Goal: Information Seeking & Learning: Learn about a topic

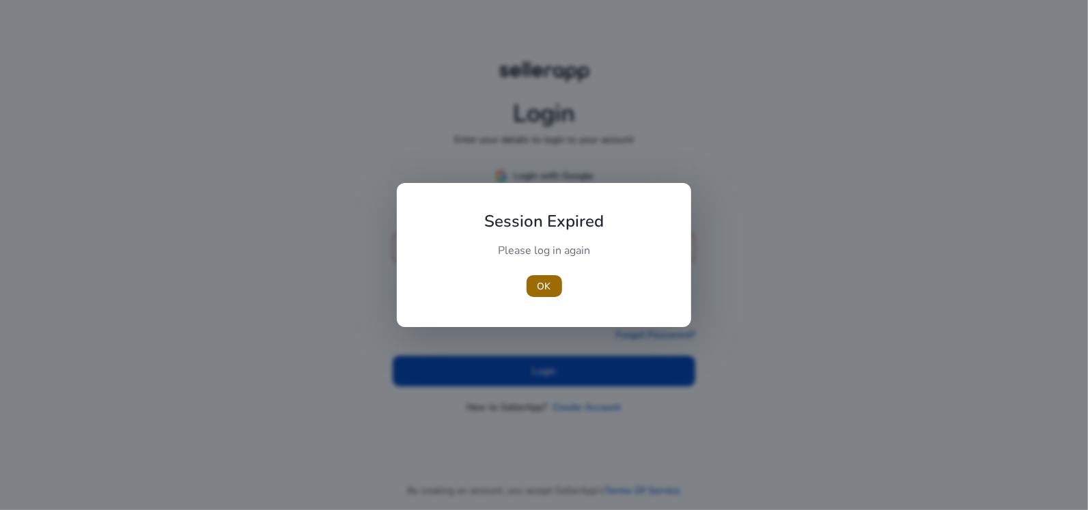
type input "**********"
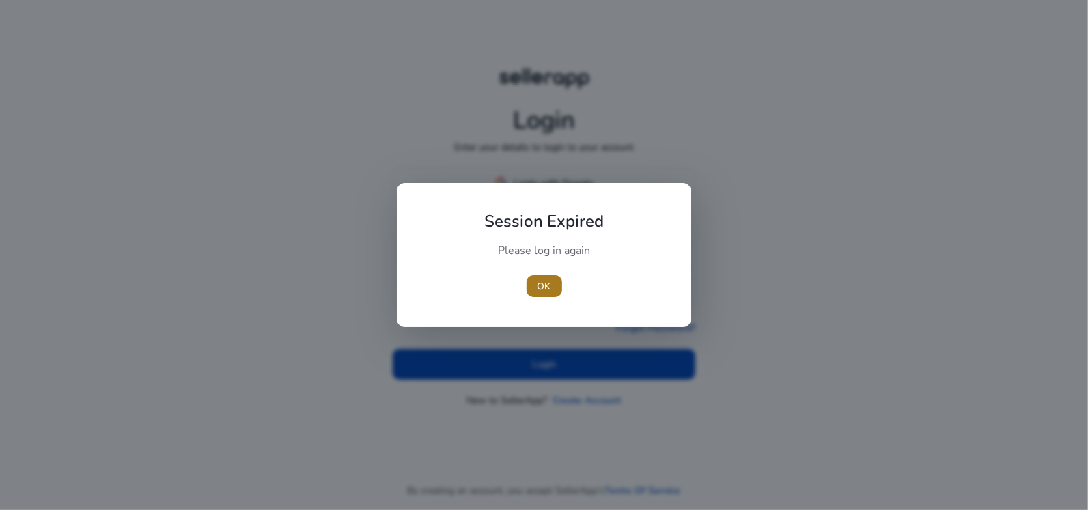
click at [552, 288] on span "button" at bounding box center [544, 286] width 36 height 33
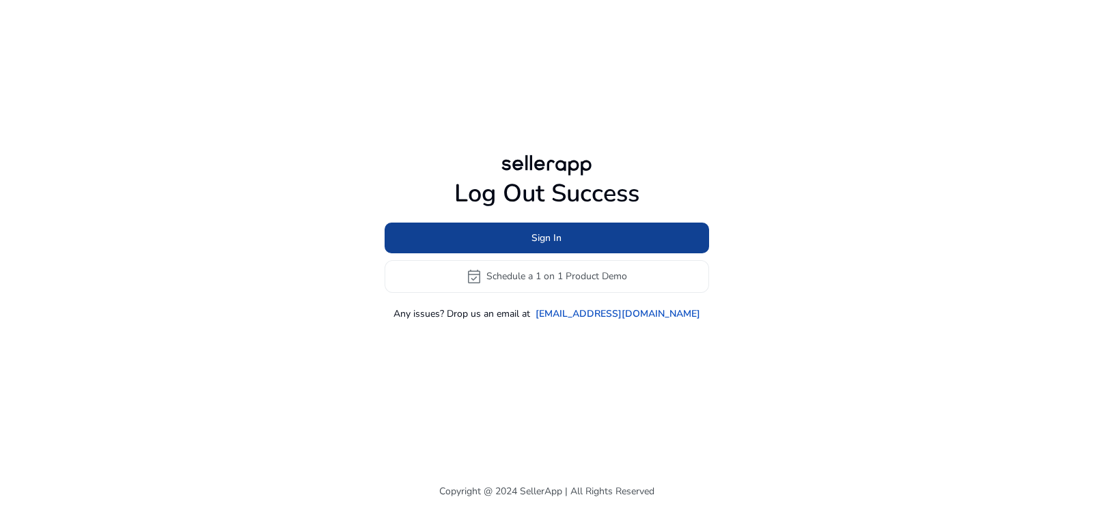
click at [503, 232] on span at bounding box center [546, 237] width 324 height 33
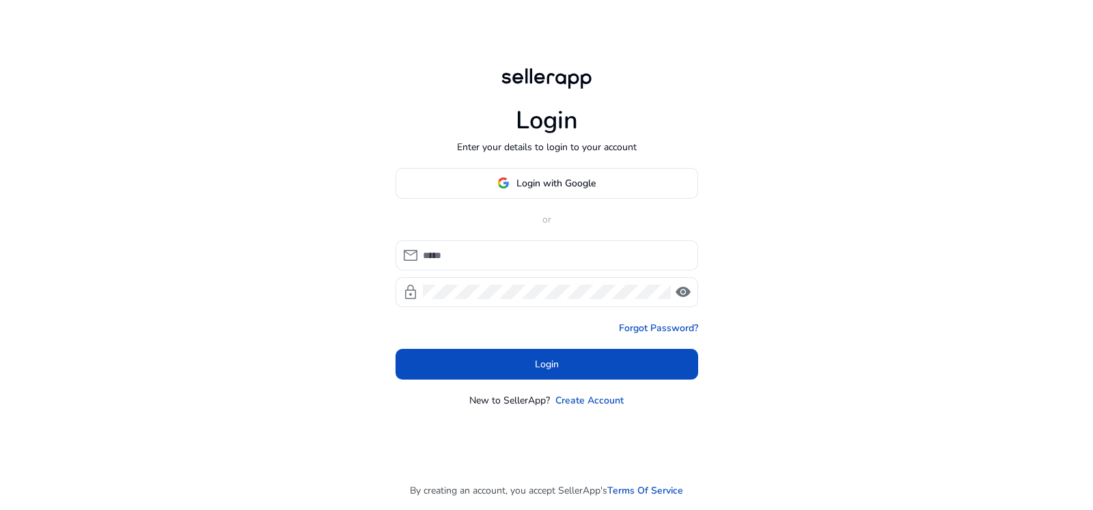
type input "**********"
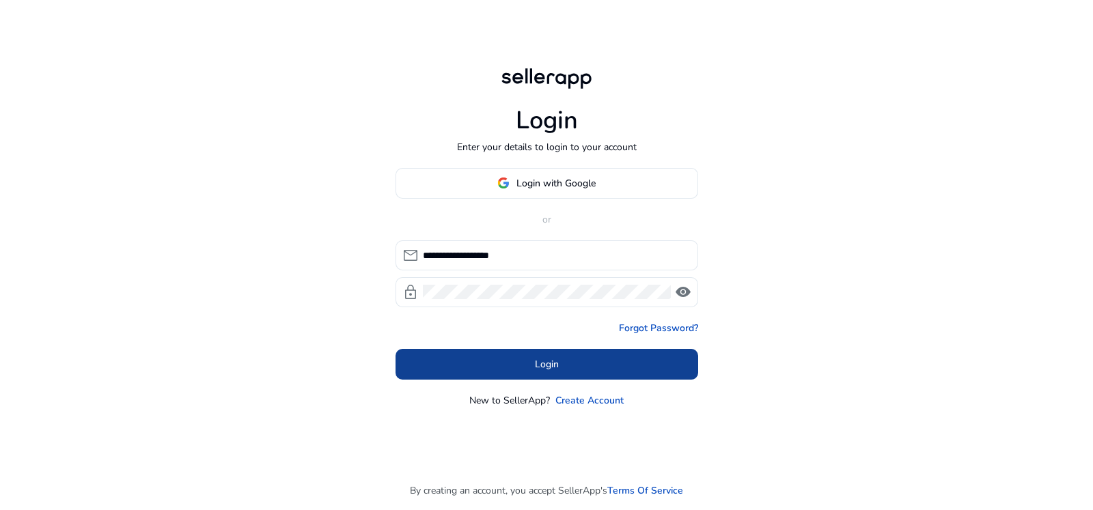
click at [455, 359] on span at bounding box center [546, 364] width 303 height 33
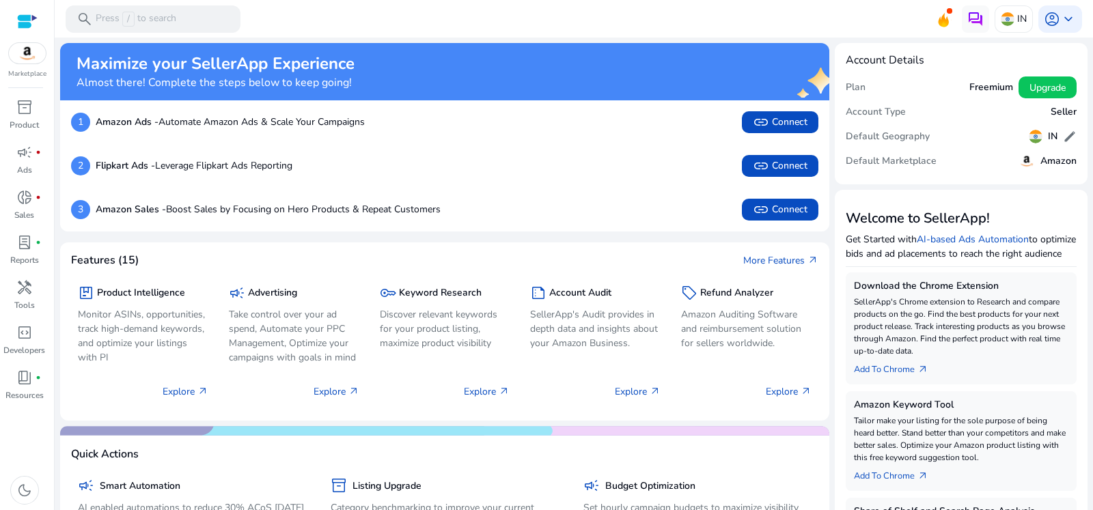
click at [27, 64] on div "Marketplace" at bounding box center [27, 39] width 54 height 79
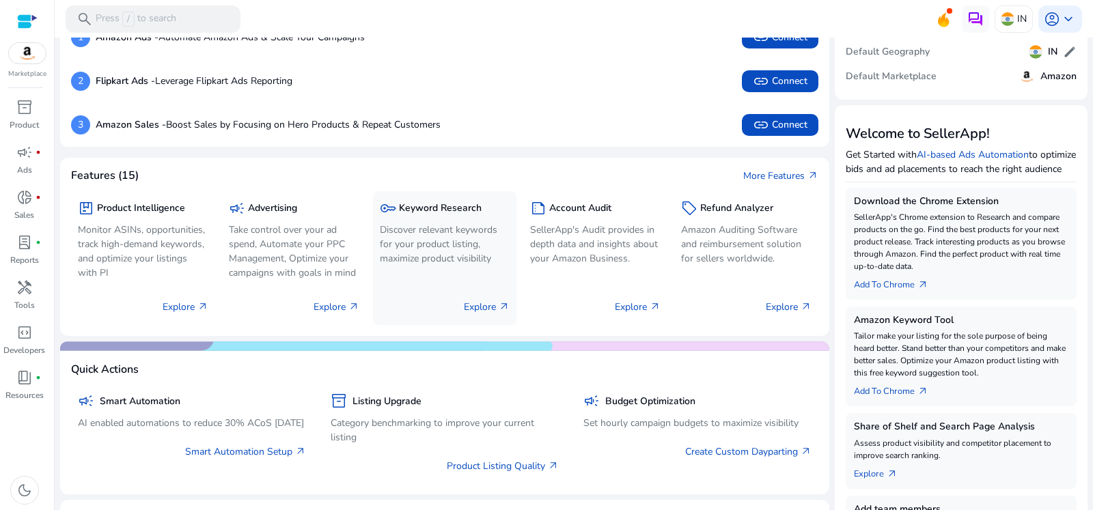
click at [455, 223] on p "Discover relevant keywords for your product listing, maximize product visibility" at bounding box center [445, 244] width 130 height 43
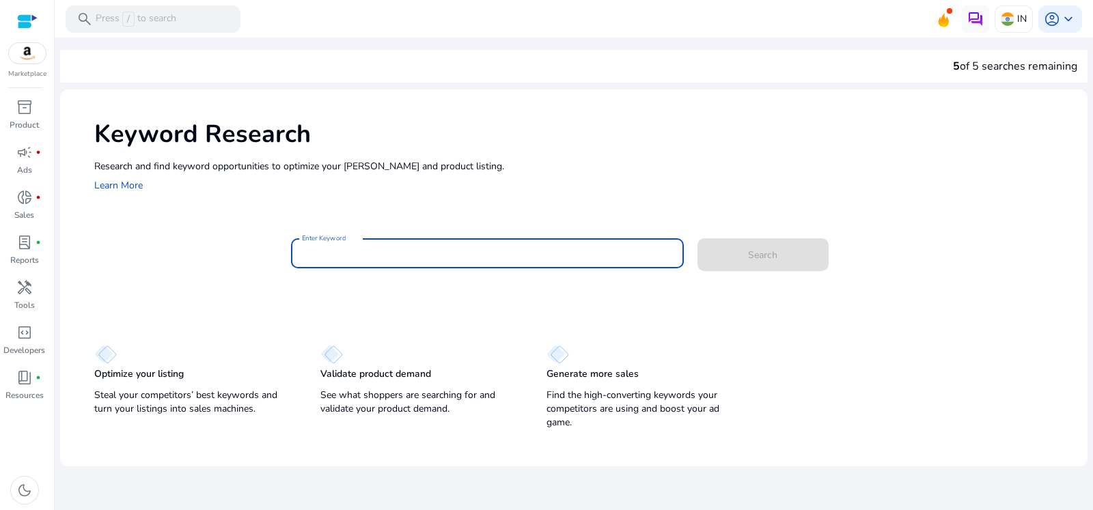
click at [413, 257] on input "Enter Keyword" at bounding box center [487, 253] width 371 height 15
click at [412, 252] on input "Enter Keyword" at bounding box center [487, 253] width 371 height 15
click at [412, 253] on input "Enter Keyword" at bounding box center [487, 253] width 371 height 15
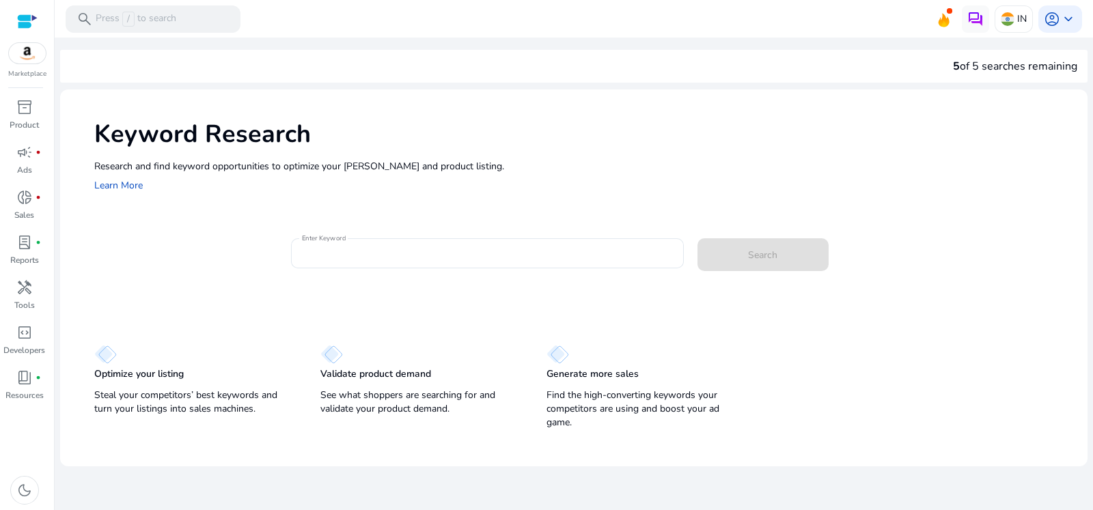
click at [209, 242] on div "Enter Keyword Search" at bounding box center [585, 260] width 982 height 44
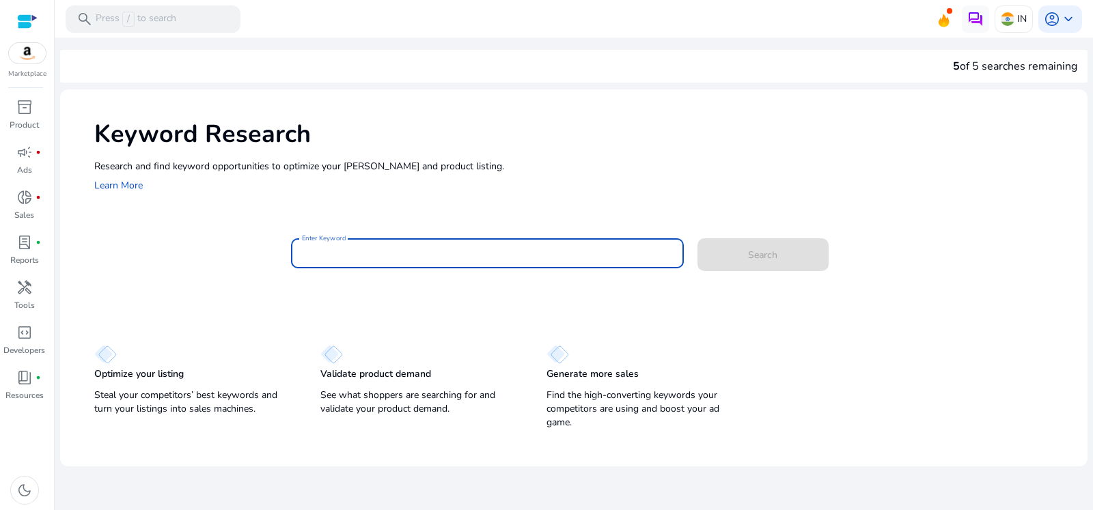
click at [393, 253] on input "Enter Keyword" at bounding box center [487, 253] width 371 height 15
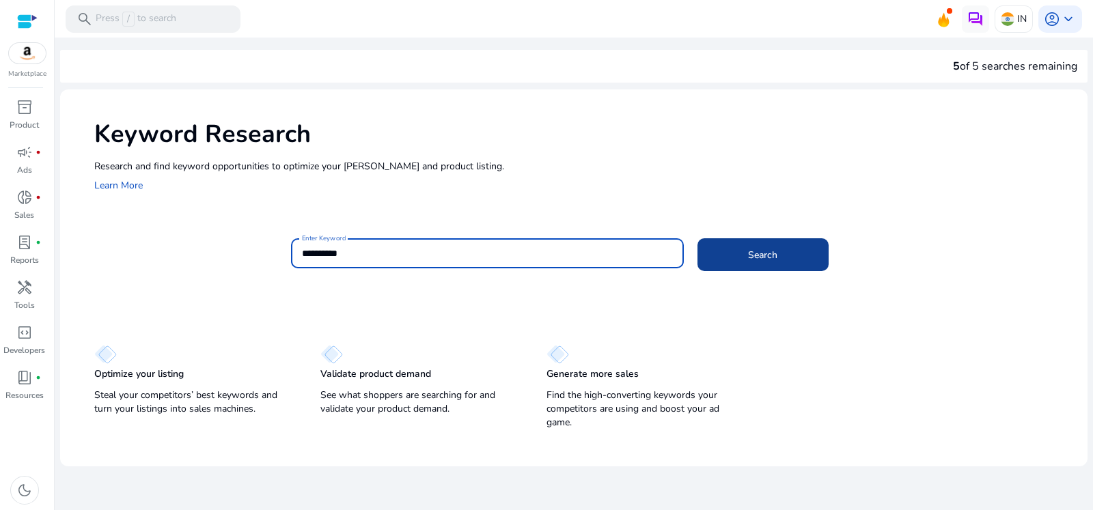
type input "**********"
click at [781, 242] on span at bounding box center [762, 254] width 131 height 33
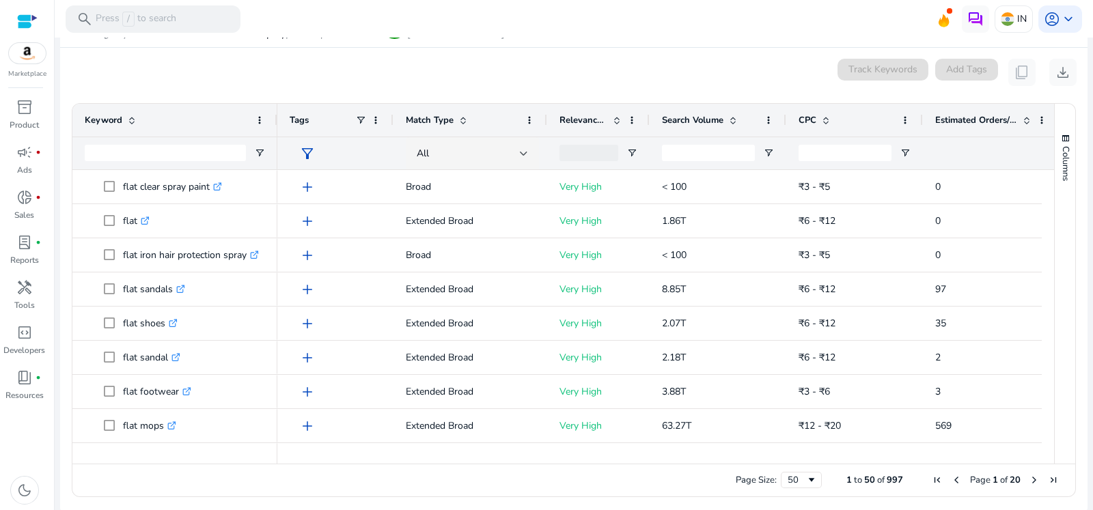
scroll to position [175, 0]
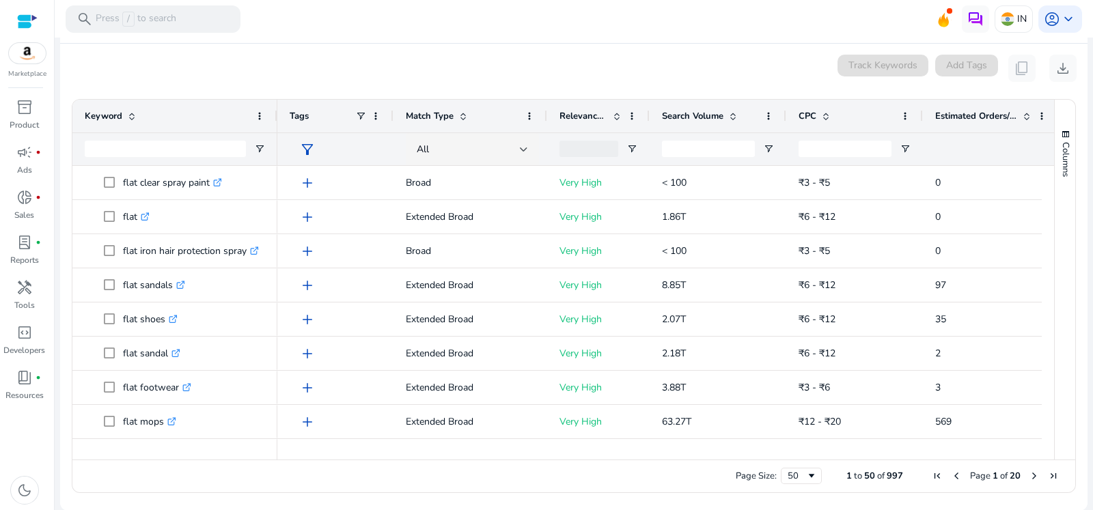
click at [676, 117] on span "Search Volume" at bounding box center [692, 116] width 61 height 12
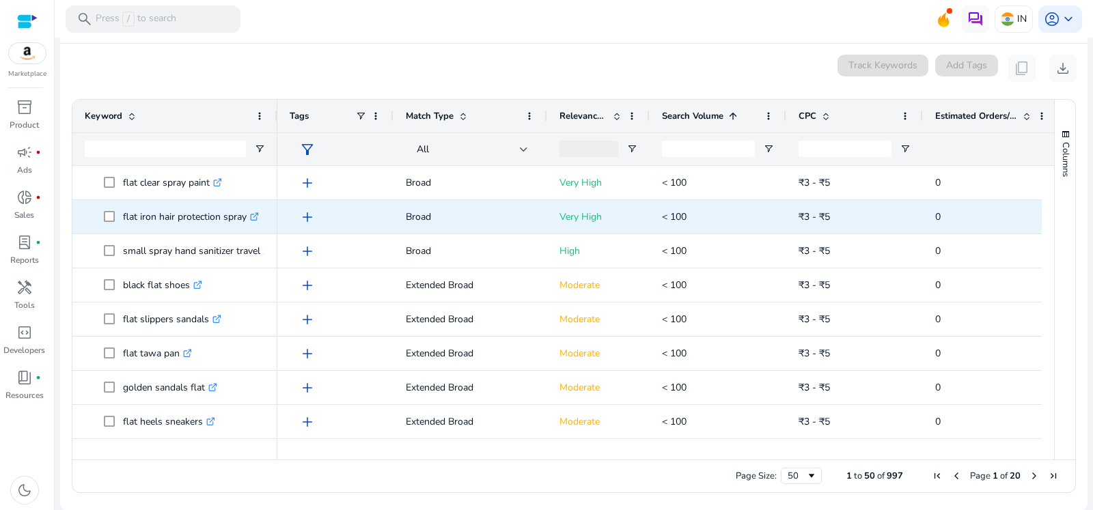
scroll to position [0, 0]
